Goal: Find specific page/section: Find specific page/section

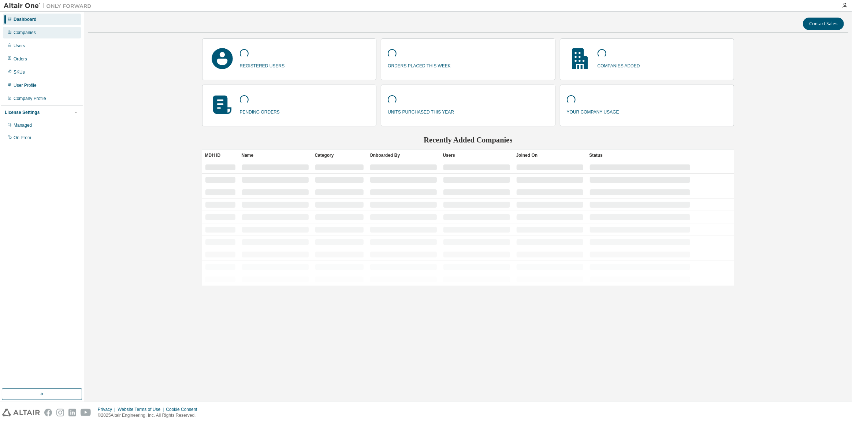
click at [27, 33] on div "Companies" at bounding box center [25, 33] width 22 height 6
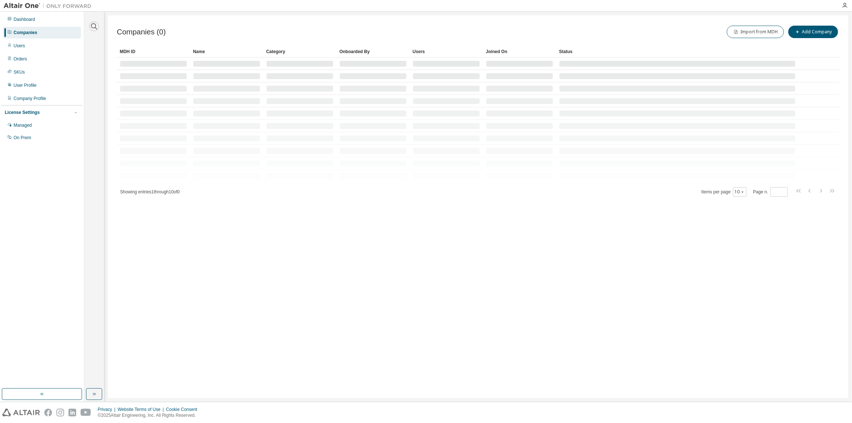
click at [95, 29] on icon "button" at bounding box center [94, 26] width 9 height 9
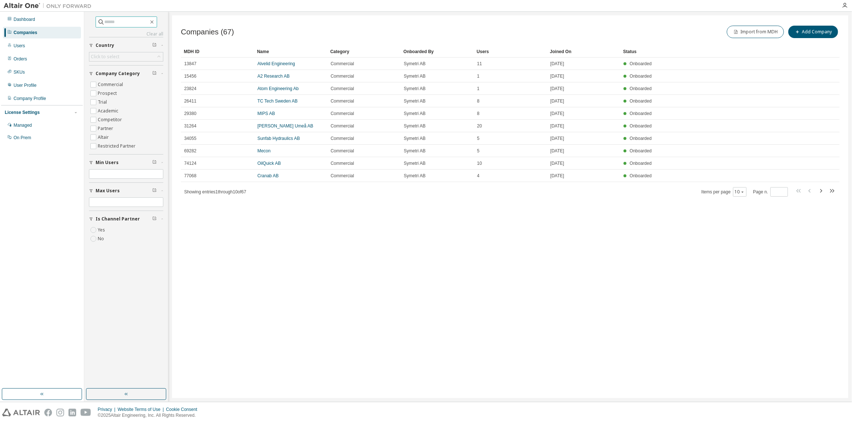
click at [121, 23] on input "text" at bounding box center [127, 21] width 44 height 7
type input "*****"
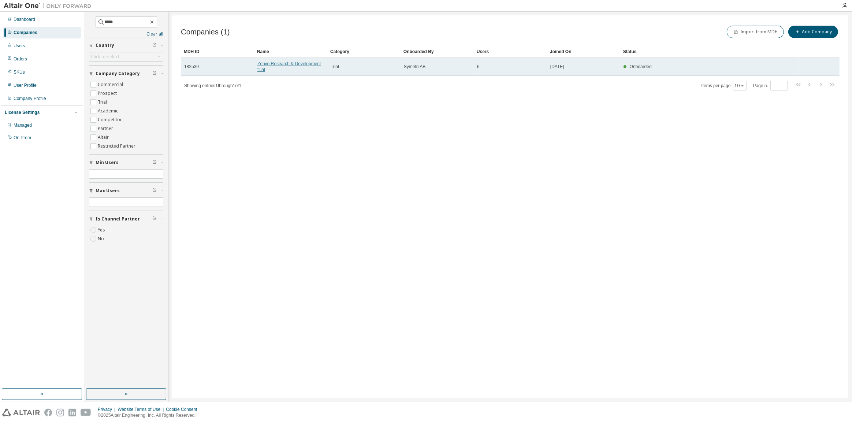
click at [285, 62] on link "Zenvo Research & Development filial" at bounding box center [288, 66] width 63 height 11
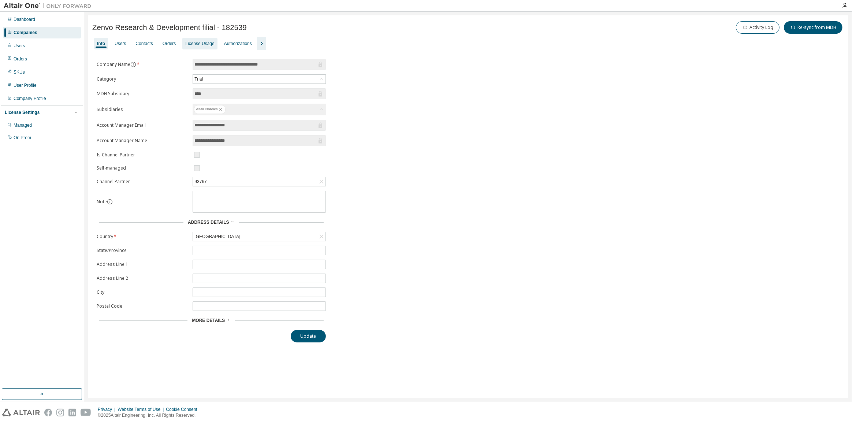
click at [193, 42] on div "License Usage" at bounding box center [199, 44] width 29 height 6
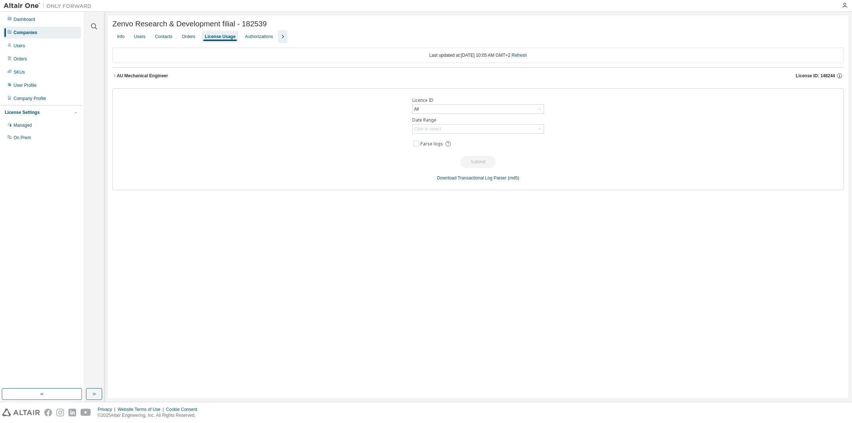
click at [145, 78] on div "AU Mechanical Engineer" at bounding box center [142, 76] width 51 height 6
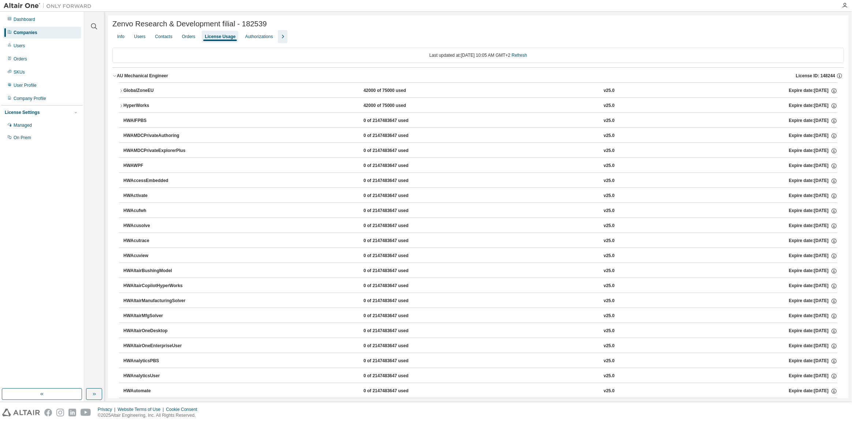
click at [133, 105] on div "HyperWorks" at bounding box center [156, 106] width 66 height 7
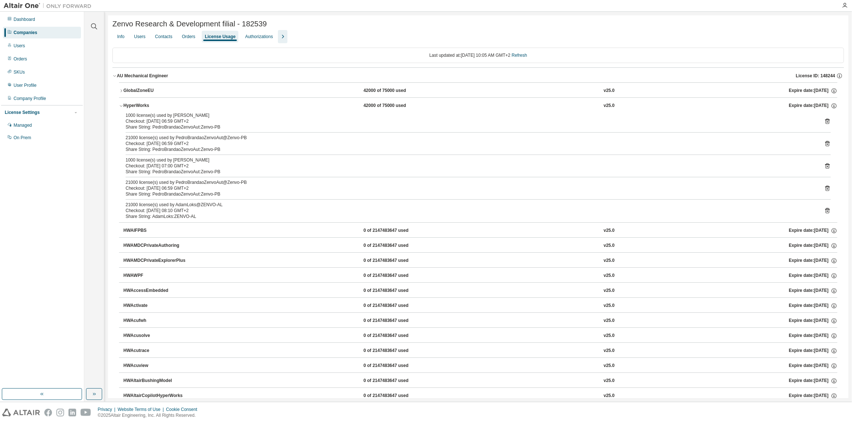
click at [133, 105] on div "HyperWorks" at bounding box center [156, 106] width 66 height 7
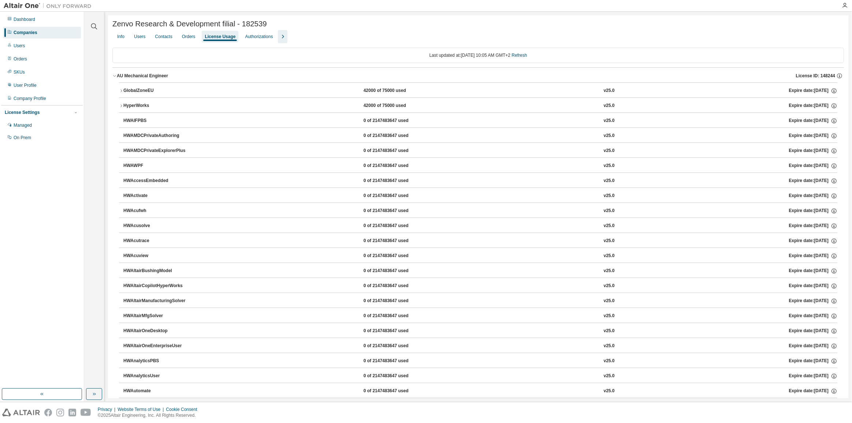
click at [133, 105] on div "HyperWorks" at bounding box center [156, 106] width 66 height 7
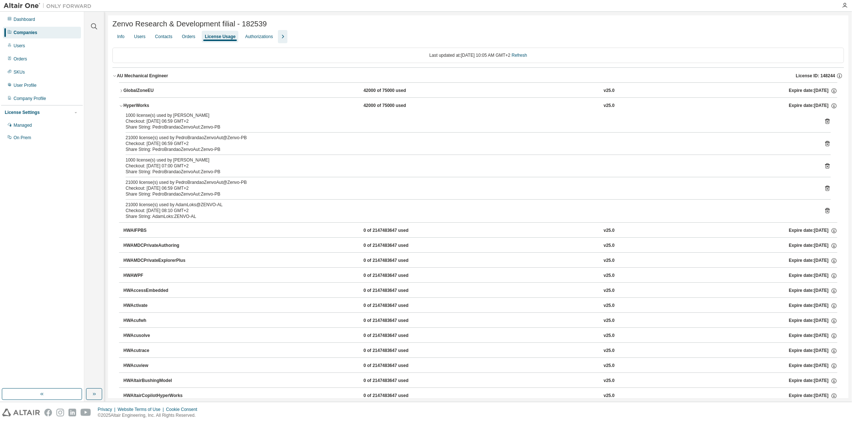
click at [133, 105] on div "HyperWorks" at bounding box center [156, 106] width 66 height 7
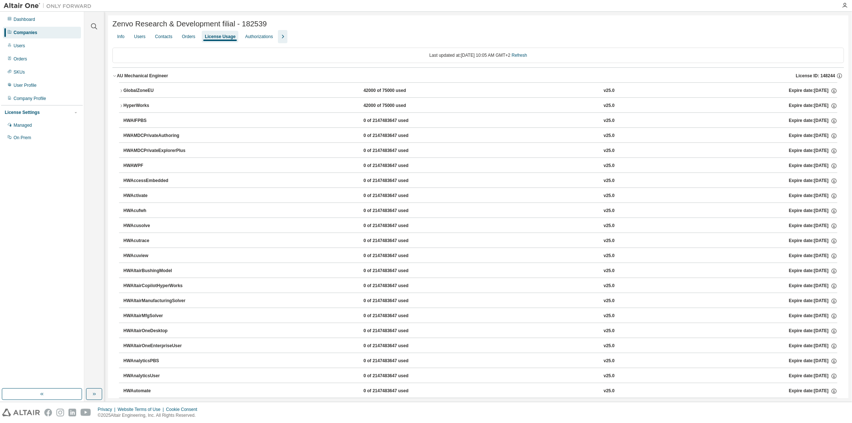
drag, startPoint x: 187, startPoint y: 46, endPoint x: 203, endPoint y: 41, distance: 16.8
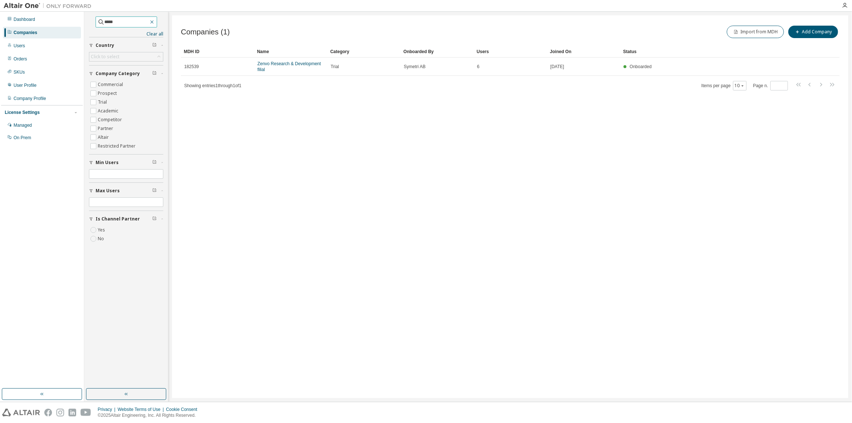
click at [155, 21] on icon "button" at bounding box center [152, 22] width 6 height 6
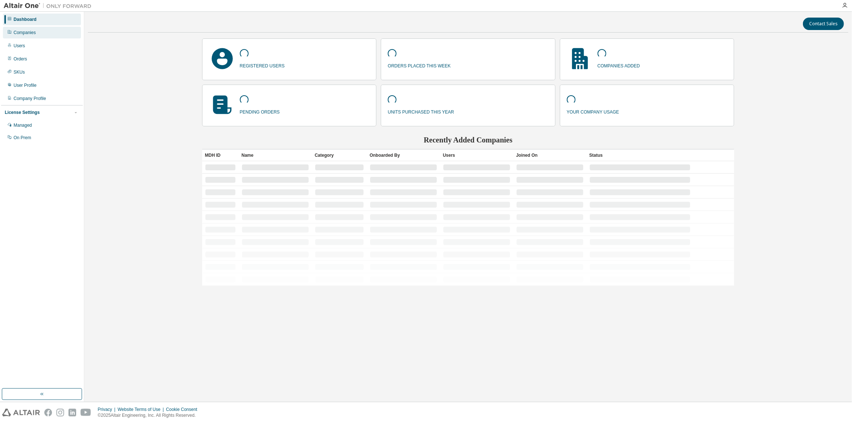
click at [28, 33] on div "Companies" at bounding box center [25, 33] width 22 height 6
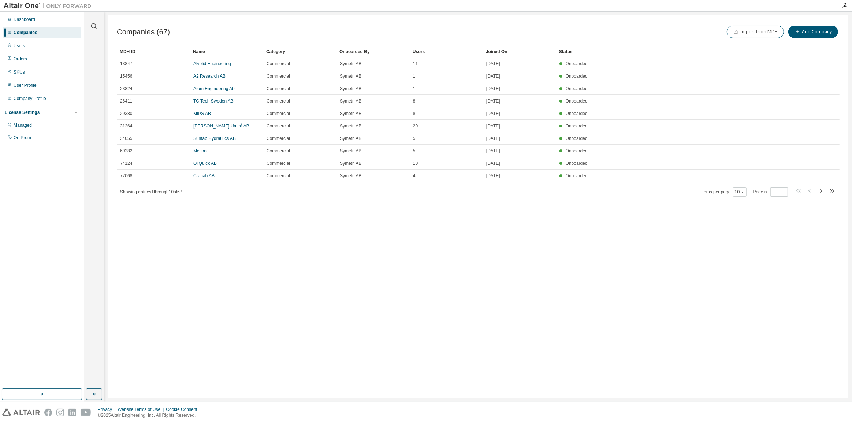
click at [97, 22] on div at bounding box center [94, 22] width 18 height 18
click at [93, 27] on icon "button" at bounding box center [94, 26] width 9 height 9
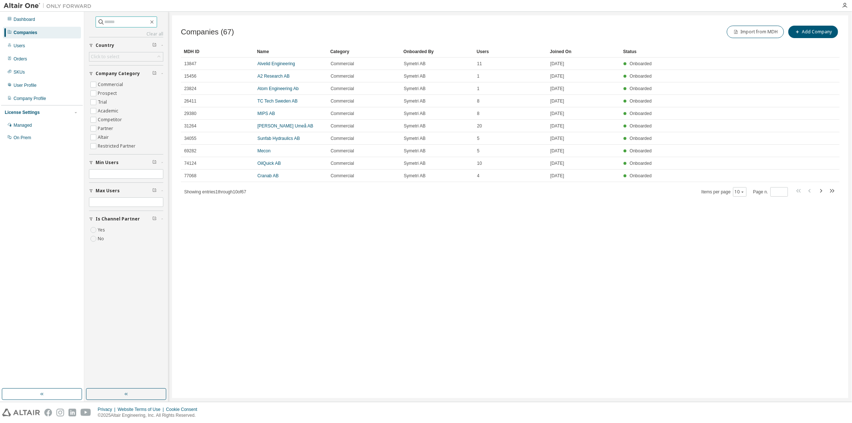
click at [130, 22] on input "text" at bounding box center [127, 21] width 44 height 7
type input "*****"
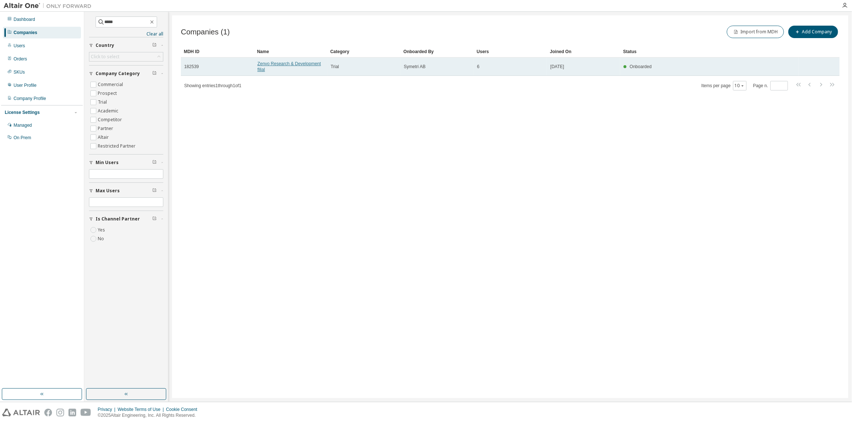
click at [284, 63] on link "Zenvo Research & Development filial" at bounding box center [288, 66] width 63 height 11
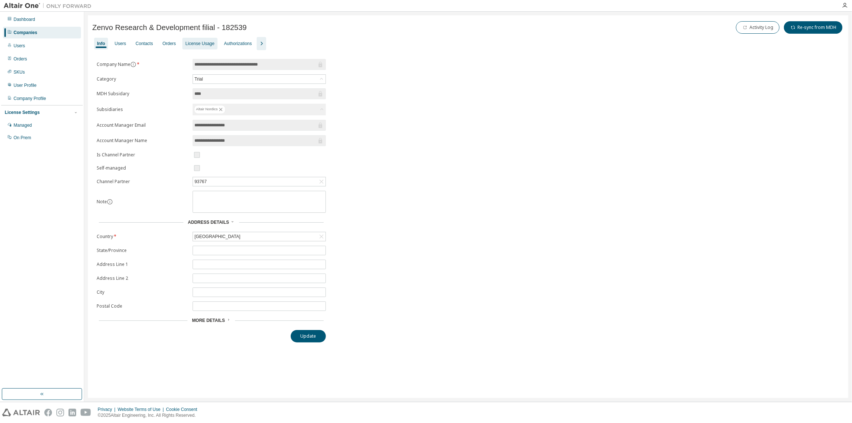
click at [200, 47] on div "License Usage" at bounding box center [199, 44] width 35 height 12
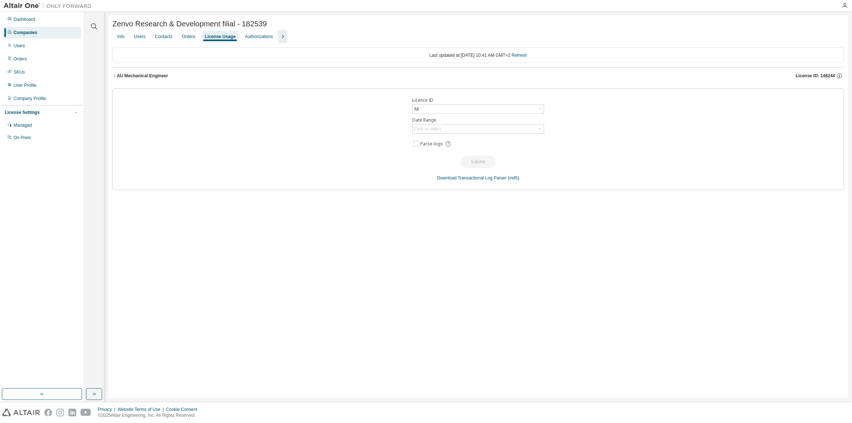
click at [140, 76] on div "AU Mechanical Engineer" at bounding box center [142, 76] width 51 height 6
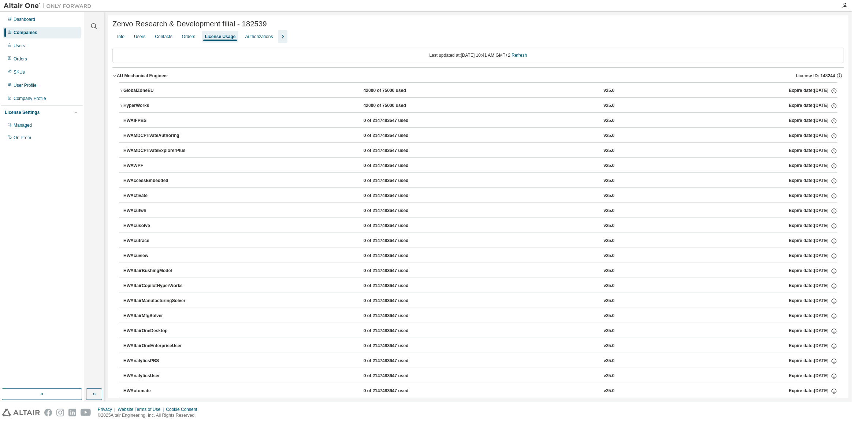
click at [146, 91] on div "GlobalZoneEU" at bounding box center [156, 90] width 66 height 7
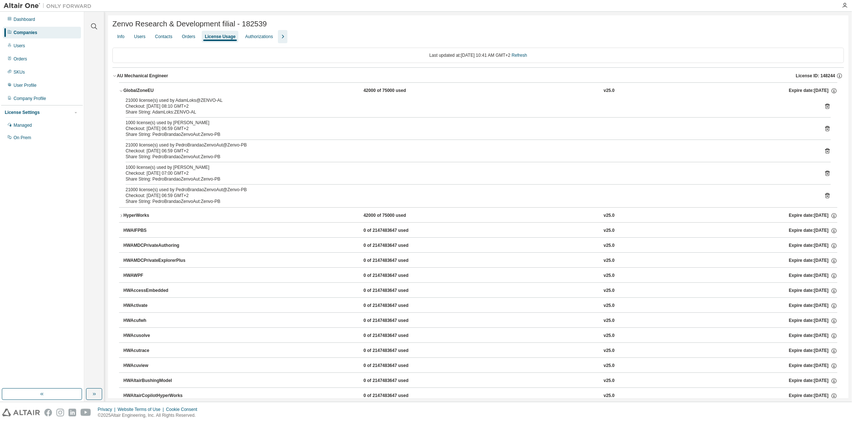
click at [146, 91] on div "GlobalZoneEU" at bounding box center [156, 90] width 66 height 7
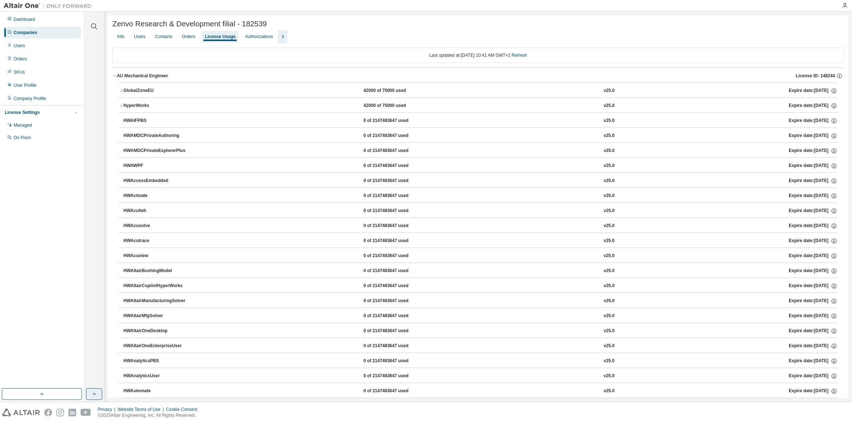
click at [95, 393] on icon "button" at bounding box center [94, 394] width 6 height 6
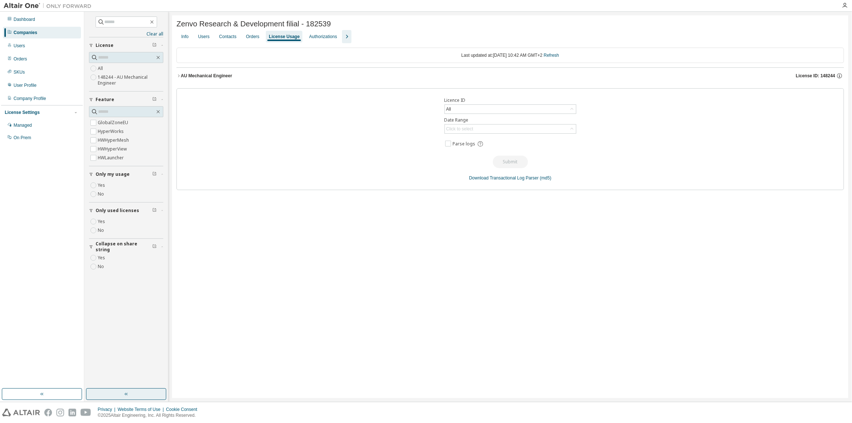
click at [220, 77] on div "AU Mechanical Engineer" at bounding box center [206, 76] width 51 height 6
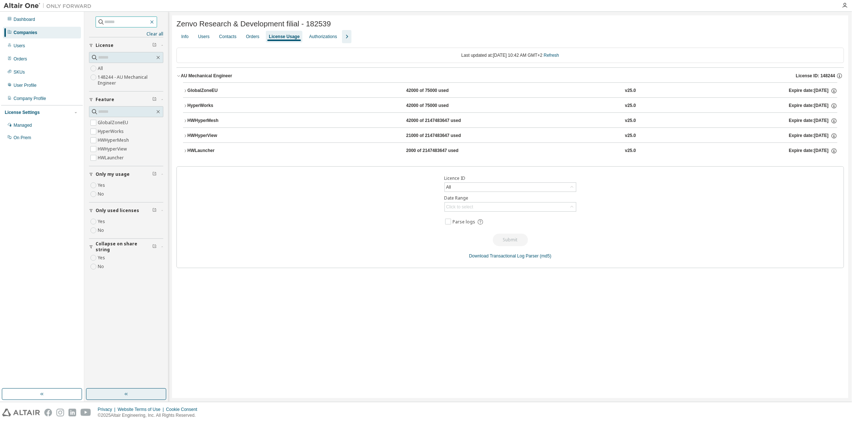
click at [155, 22] on icon "button" at bounding box center [152, 22] width 6 height 6
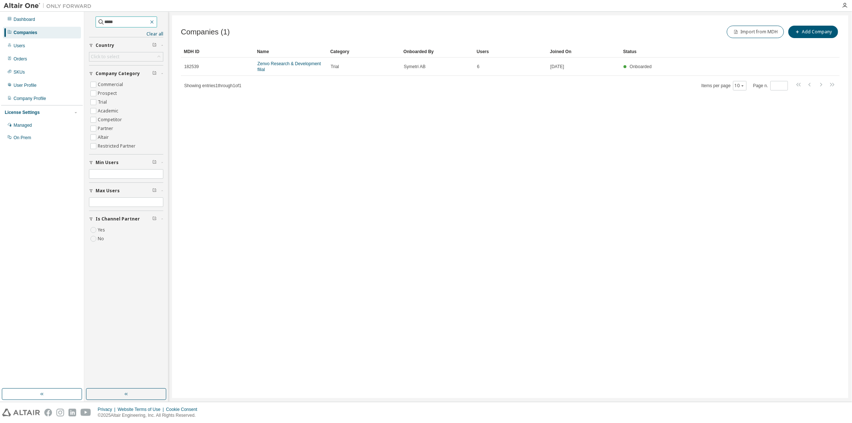
click at [155, 21] on button "button" at bounding box center [152, 22] width 7 height 7
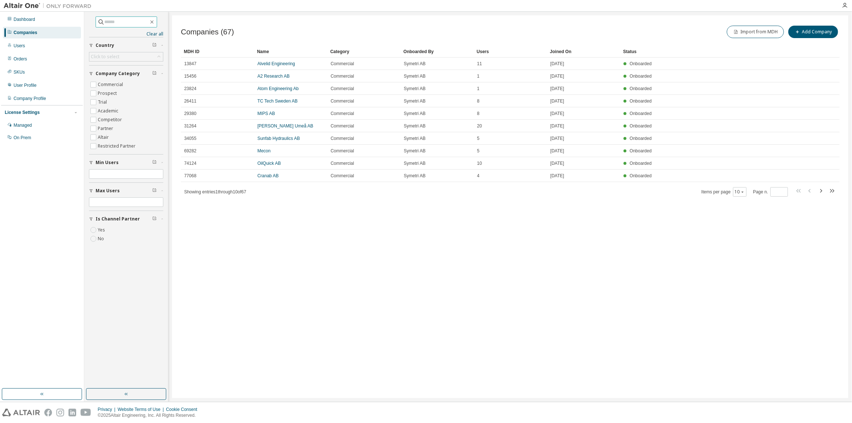
click at [136, 23] on input "text" at bounding box center [127, 21] width 44 height 7
type input "*******"
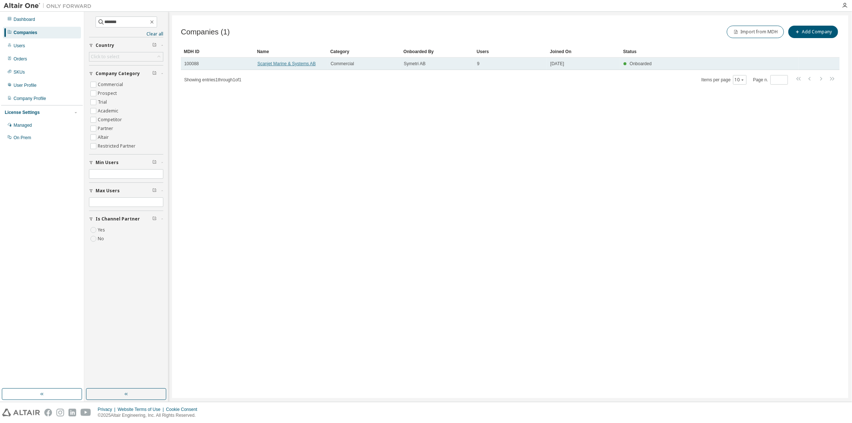
click at [279, 62] on link "Scanjet Marine & Systems AB" at bounding box center [286, 63] width 58 height 5
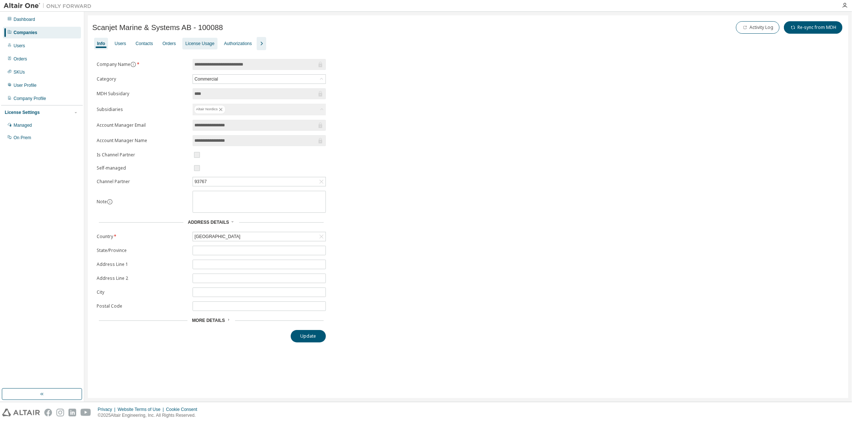
click at [204, 47] on div "License Usage" at bounding box center [199, 44] width 35 height 12
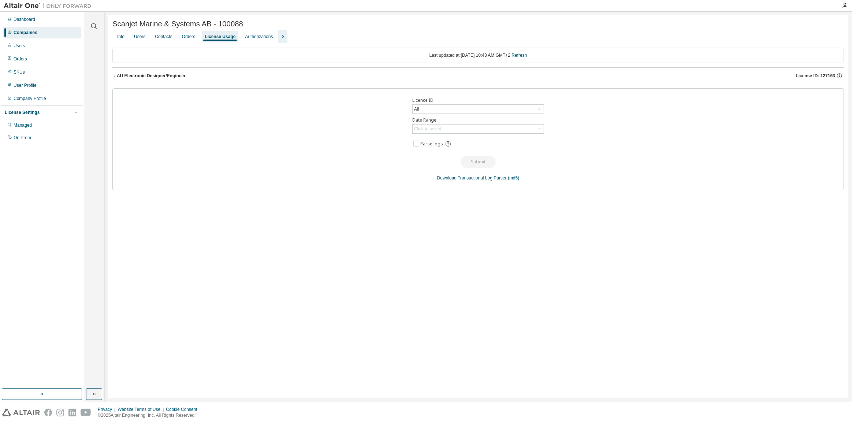
click at [162, 79] on div "AU Electronic Designer/Engineer" at bounding box center [151, 76] width 69 height 6
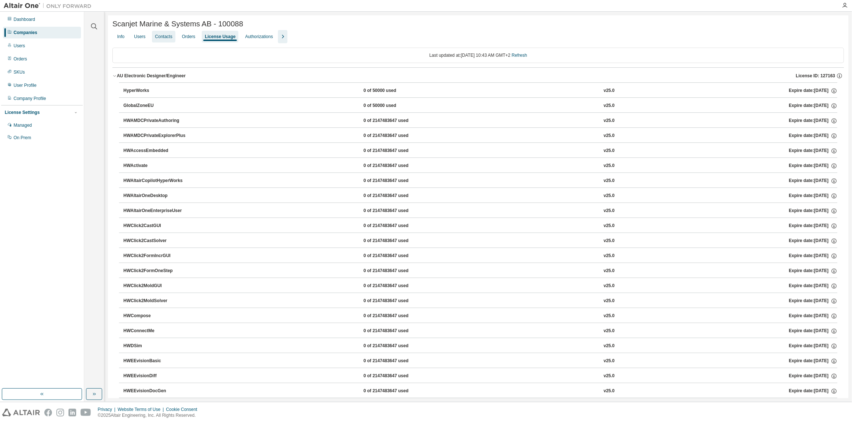
drag, startPoint x: 152, startPoint y: 48, endPoint x: 156, endPoint y: 43, distance: 6.5
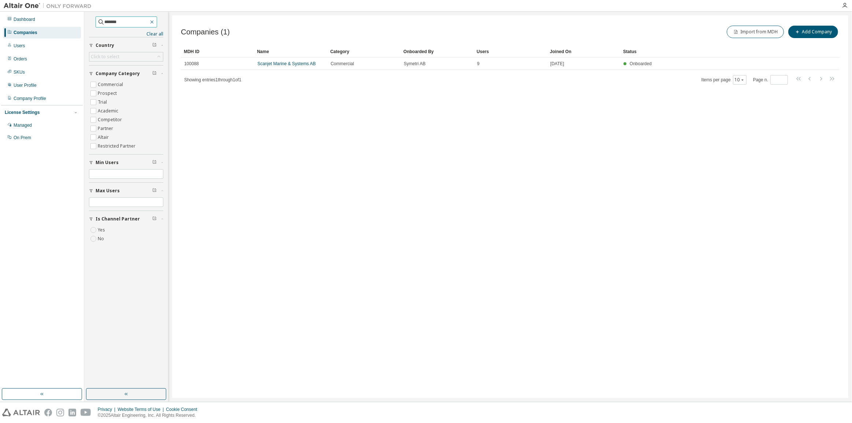
click at [155, 23] on icon "button" at bounding box center [152, 22] width 6 height 6
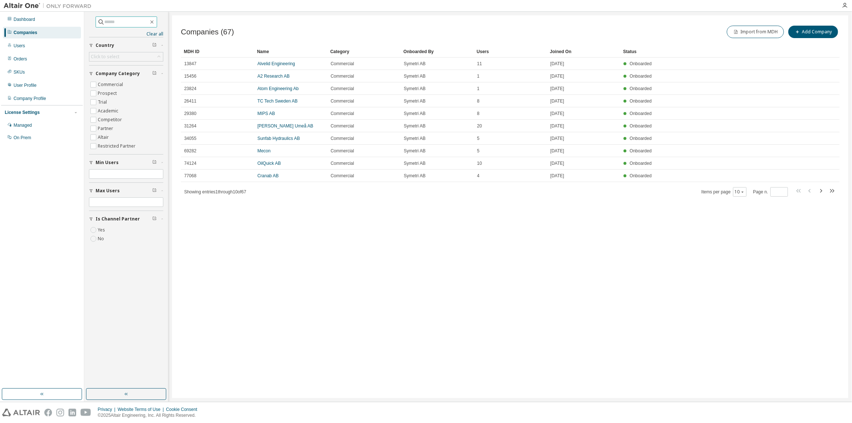
click at [140, 22] on input "text" at bounding box center [127, 21] width 44 height 7
type input "*******"
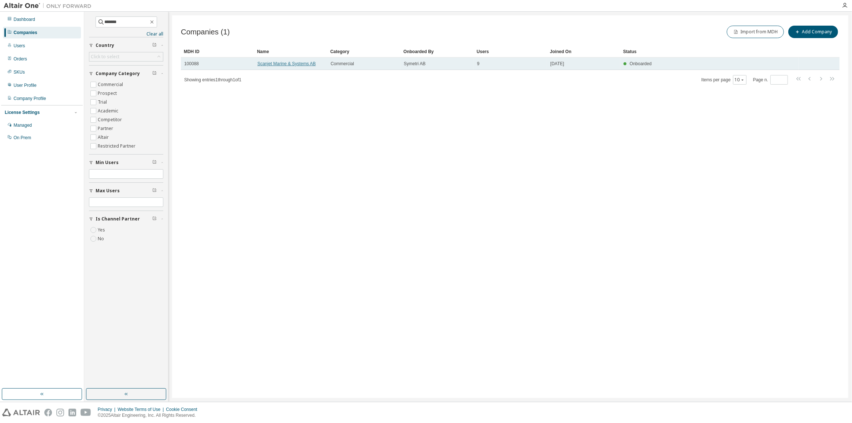
click at [296, 66] on link "Scanjet Marine & Systems AB" at bounding box center [286, 63] width 58 height 5
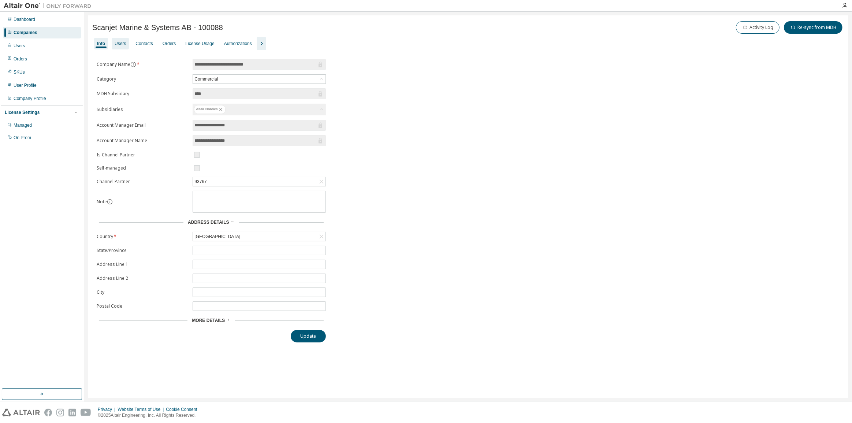
click at [119, 43] on div "Users" at bounding box center [120, 44] width 11 height 6
